Goal: Task Accomplishment & Management: Use online tool/utility

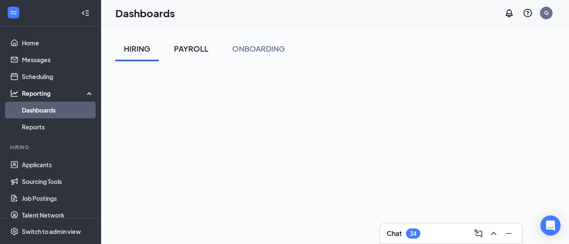
click at [192, 48] on div "PAYROLL" at bounding box center [191, 48] width 35 height 11
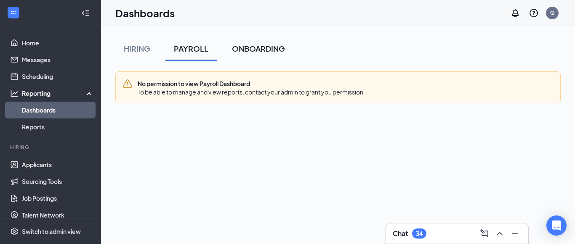
click at [243, 49] on div "ONBOARDING" at bounding box center [258, 48] width 53 height 11
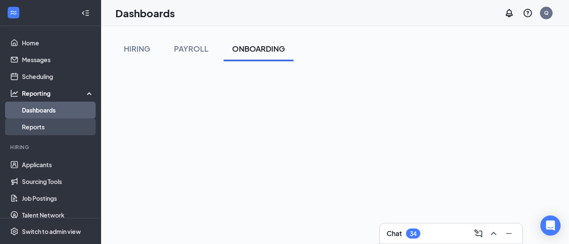
click at [41, 125] on link "Reports" at bounding box center [58, 127] width 72 height 17
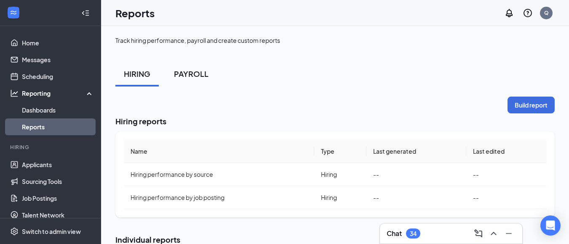
click at [199, 73] on div "PAYROLL" at bounding box center [191, 74] width 35 height 11
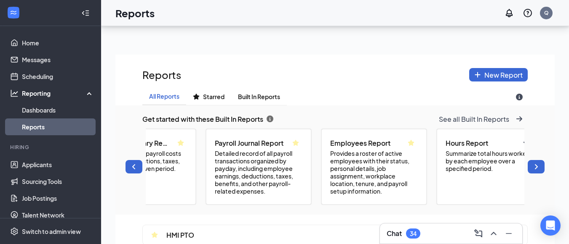
scroll to position [0, 86]
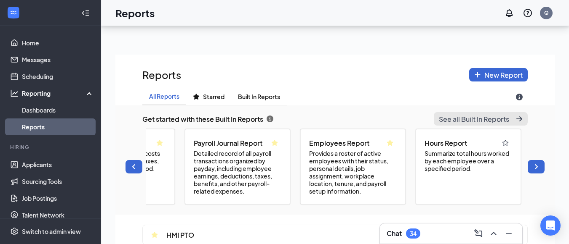
click at [485, 116] on span "See all Built In Reports" at bounding box center [473, 119] width 70 height 9
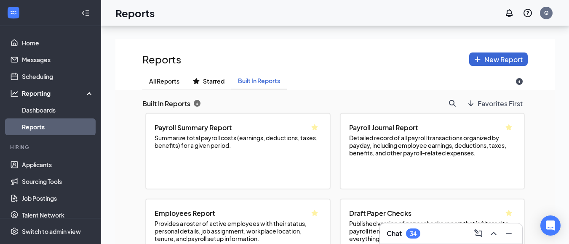
scroll to position [82, 0]
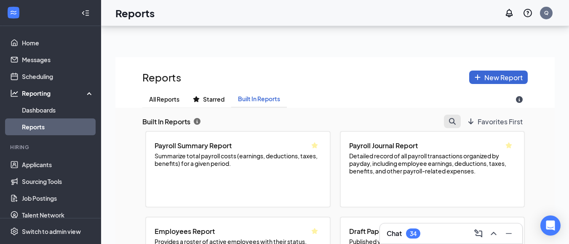
click at [444, 126] on button "search icon" at bounding box center [452, 121] width 17 height 13
type input "t"
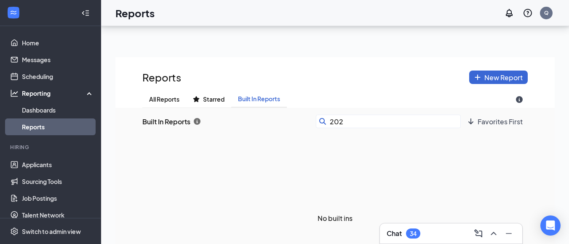
type input "2024"
click at [175, 98] on span "All Reports" at bounding box center [164, 99] width 30 height 7
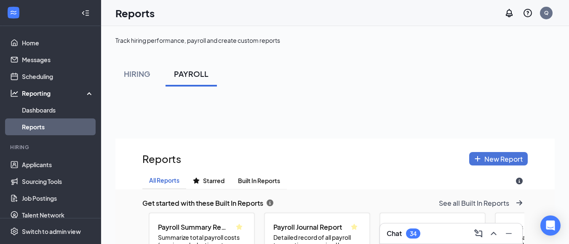
click at [494, 159] on span "New Report" at bounding box center [503, 159] width 38 height 9
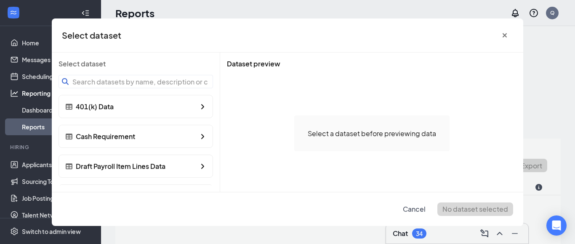
click at [157, 82] on input at bounding box center [135, 81] width 154 height 13
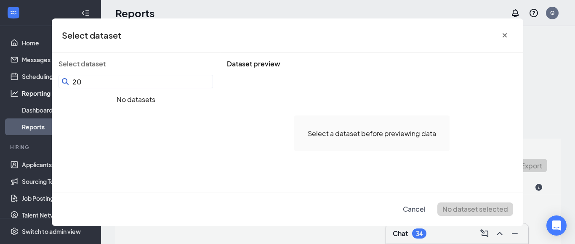
type input "2"
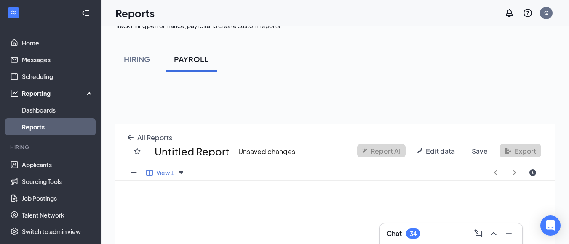
scroll to position [19, 0]
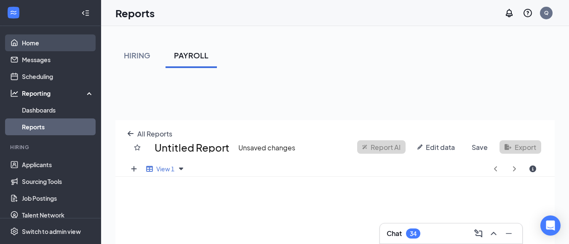
click at [37, 44] on link "Home" at bounding box center [58, 43] width 72 height 17
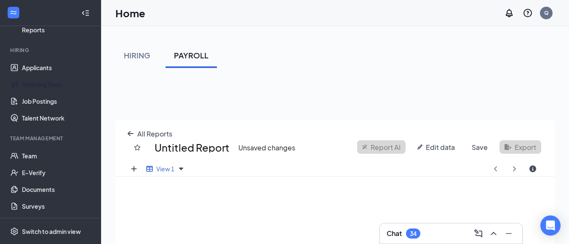
scroll to position [98, 0]
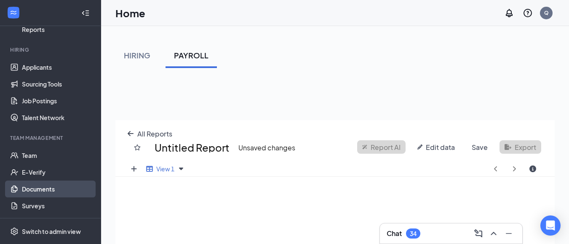
click at [68, 191] on link "Documents" at bounding box center [58, 189] width 72 height 17
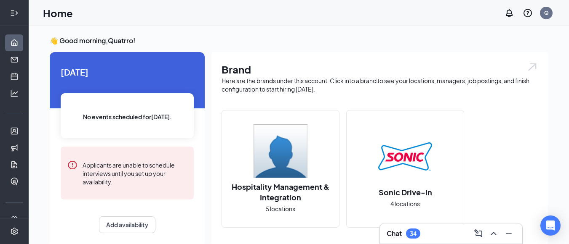
click at [13, 11] on icon "Expand" at bounding box center [14, 13] width 8 height 8
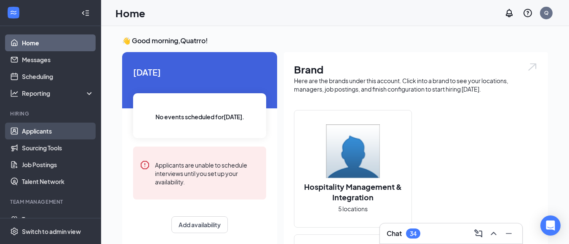
scroll to position [42, 0]
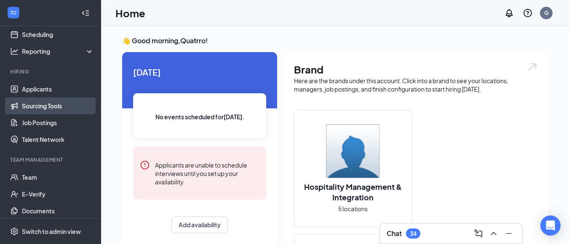
click at [58, 107] on link "Sourcing Tools" at bounding box center [58, 106] width 72 height 17
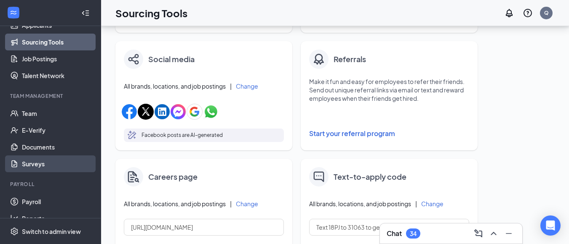
scroll to position [118, 0]
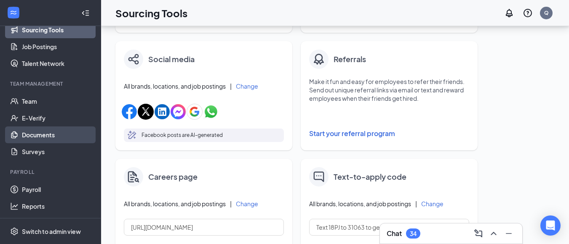
click at [49, 133] on link "Documents" at bounding box center [58, 135] width 72 height 17
